Goal: Information Seeking & Learning: Learn about a topic

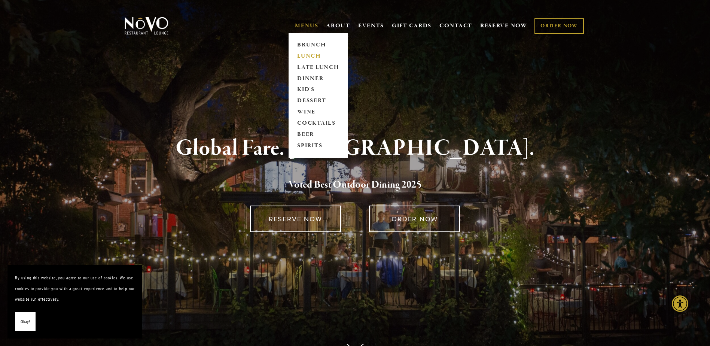
click at [310, 59] on link "LUNCH" at bounding box center [318, 56] width 47 height 11
click at [299, 23] on link "MENUS" at bounding box center [307, 25] width 24 height 7
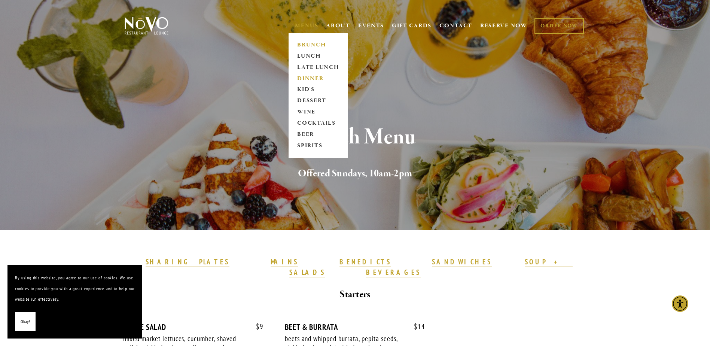
click at [311, 80] on link "DINNER" at bounding box center [318, 78] width 47 height 11
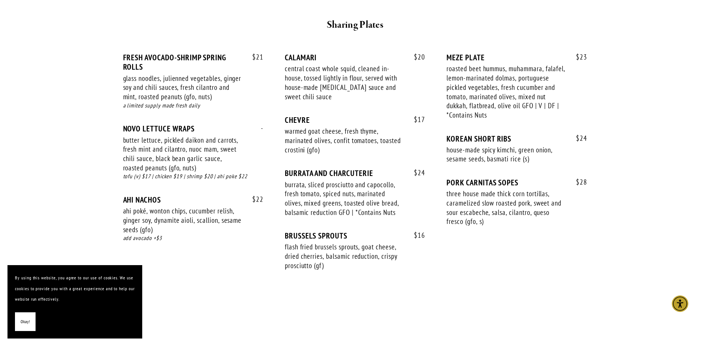
scroll to position [487, 0]
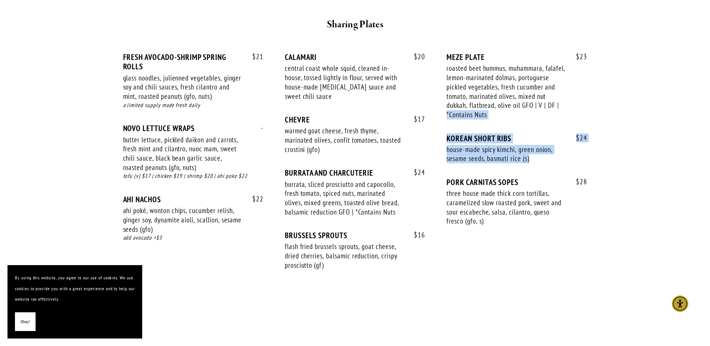
drag, startPoint x: 444, startPoint y: 132, endPoint x: 530, endPoint y: 165, distance: 92.9
click at [530, 165] on div "$ 21 FRESH AVOCADO-SHRIMP SPRING ROLLS glass noodles, julienned vegetables, gin…" at bounding box center [355, 167] width 464 height 231
click at [446, 159] on div "$ 21 FRESH AVOCADO-SHRIMP SPRING ROLLS glass noodles, julienned vegetables, gin…" at bounding box center [355, 167] width 464 height 231
